Goal: Navigation & Orientation: Find specific page/section

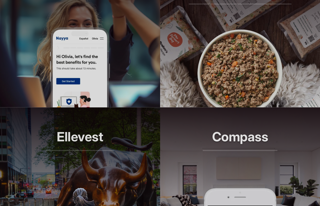
scroll to position [431, 0]
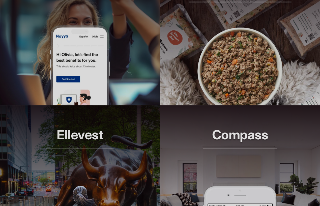
click at [188, 58] on article "The Farmer's Dog Longer lives, one bowl at a time." at bounding box center [240, 24] width 160 height 161
click at [98, 48] on img at bounding box center [80, 65] width 60 height 81
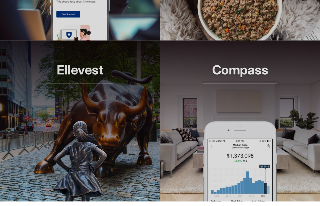
scroll to position [496, 0]
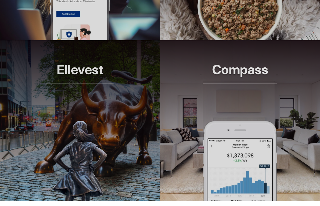
click at [113, 133] on article "Ellevest Smarter investing, built for her" at bounding box center [80, 120] width 160 height 161
click at [223, 137] on img at bounding box center [240, 161] width 74 height 81
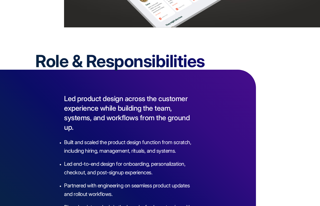
scroll to position [579, 0]
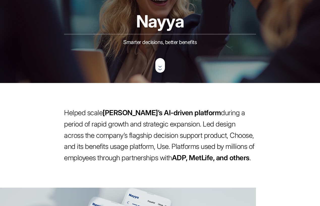
scroll to position [202, 0]
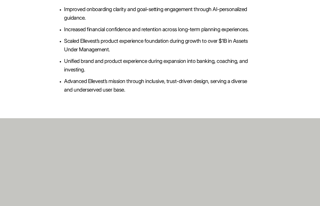
scroll to position [1684, 0]
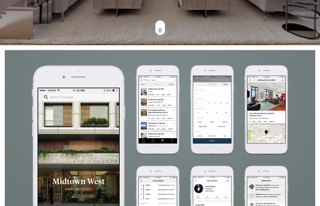
scroll to position [172, 0]
